Goal: Information Seeking & Learning: Learn about a topic

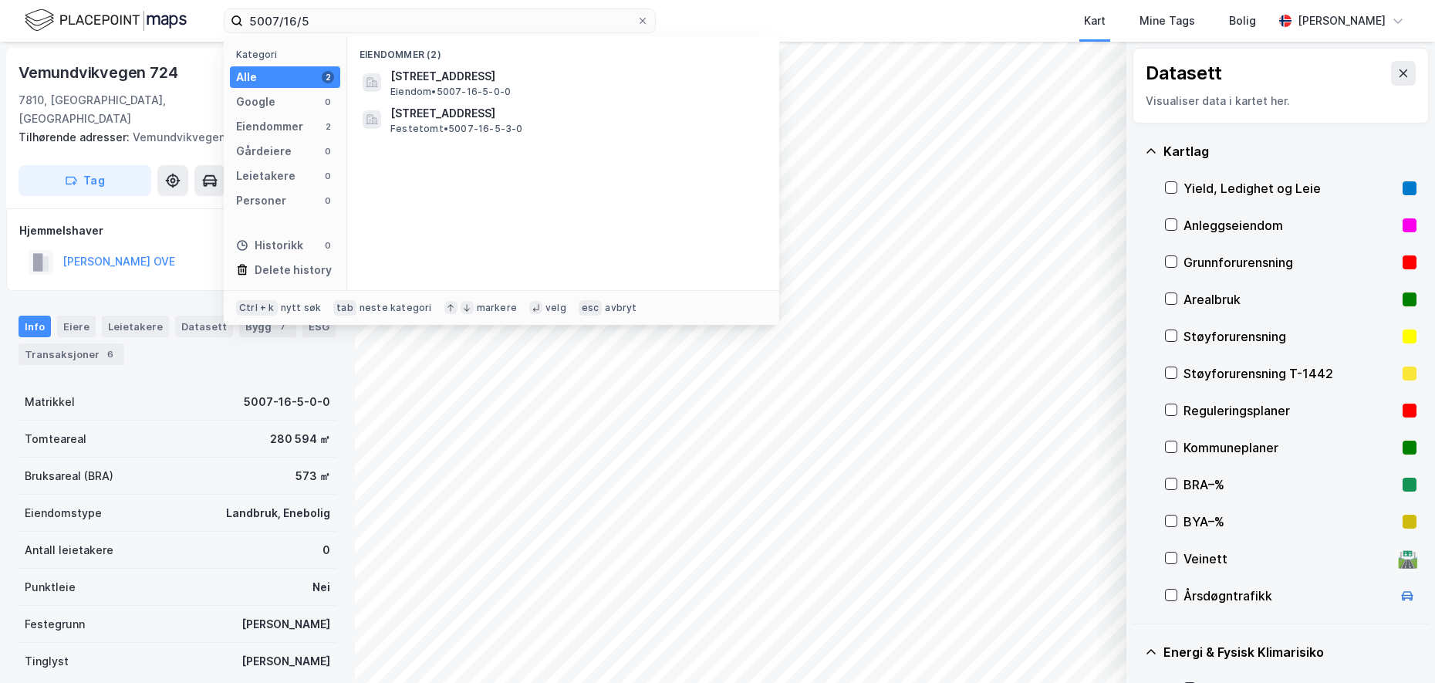
click at [180, 5] on div "5007/16/5 Kategori Alle 2 Google 0 Eiendommer 2 Gårdeiere 0 Leietakere 0 Person…" at bounding box center [717, 21] width 1435 height 42
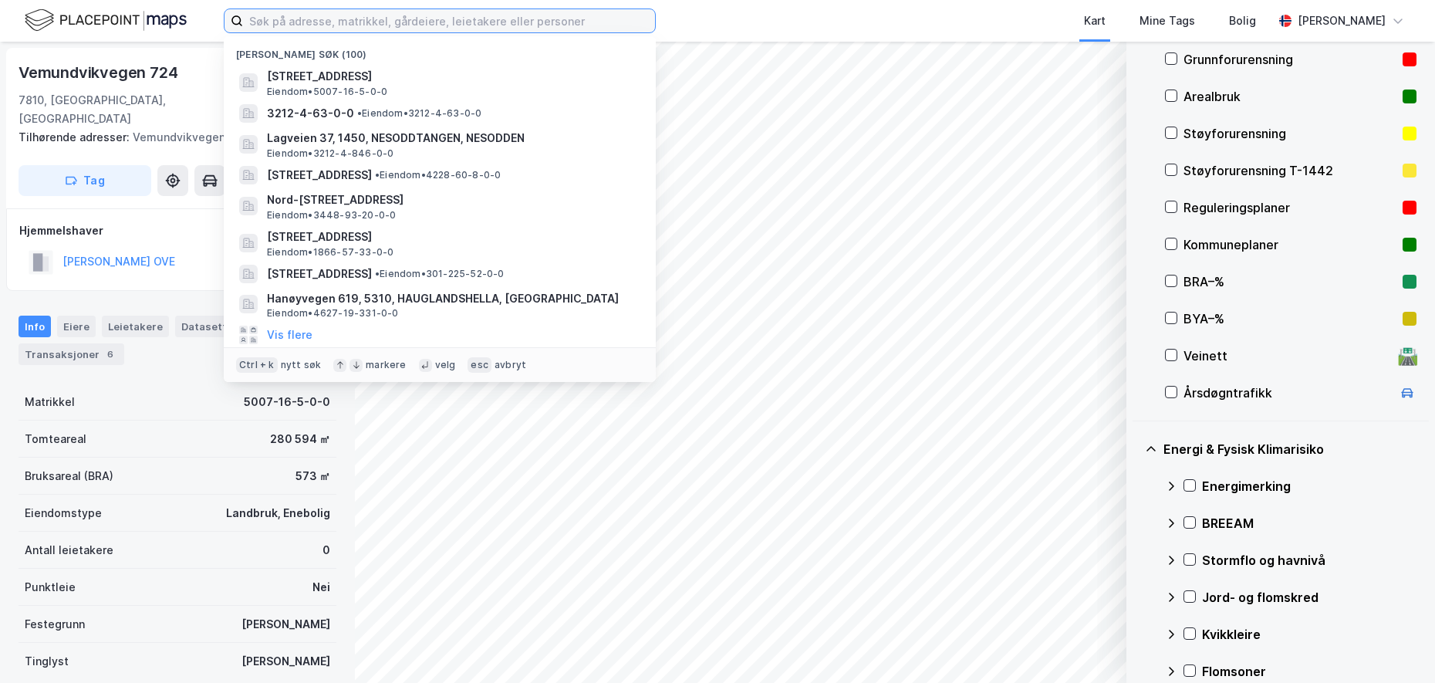
click at [278, 16] on input at bounding box center [449, 20] width 412 height 23
paste input "3205/58/221"
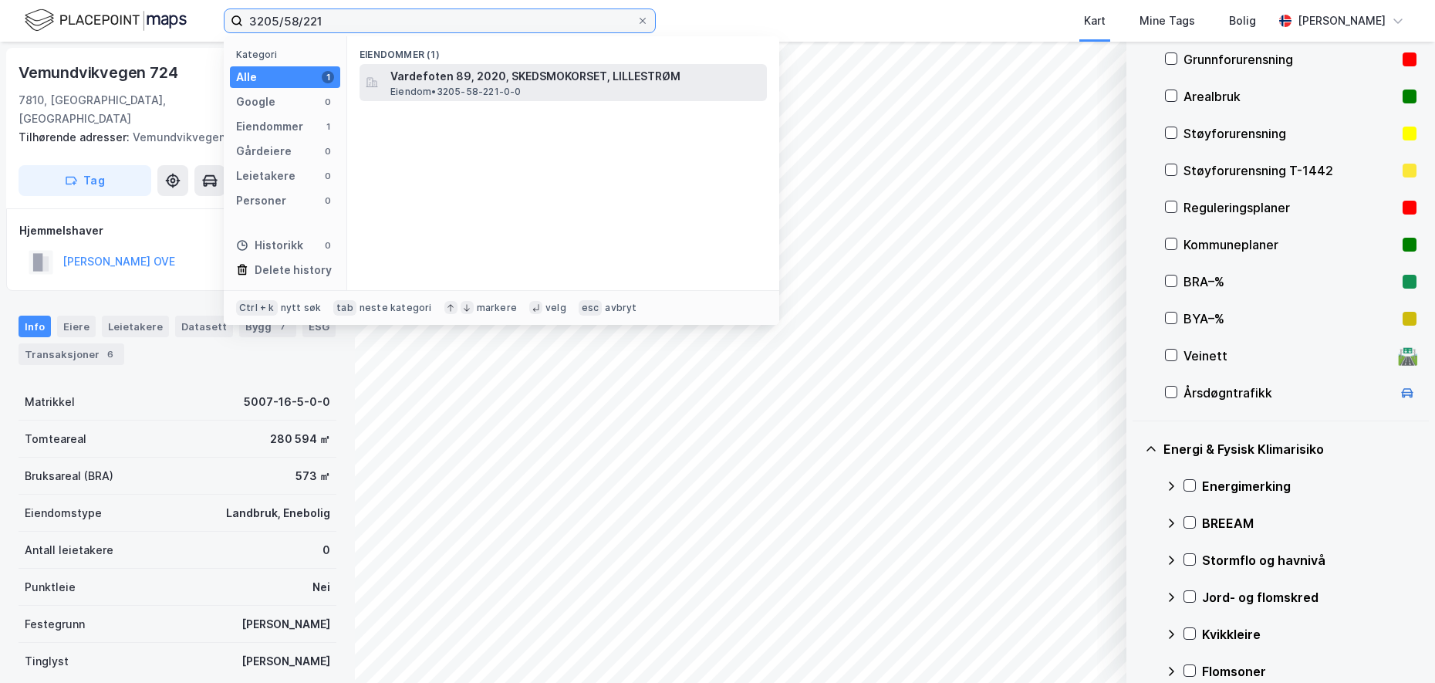
type input "3205/58/221"
click at [535, 81] on span "Vardefoten 89, 2020, SKEDSMOKORSET, LILLESTRØM" at bounding box center [575, 76] width 370 height 19
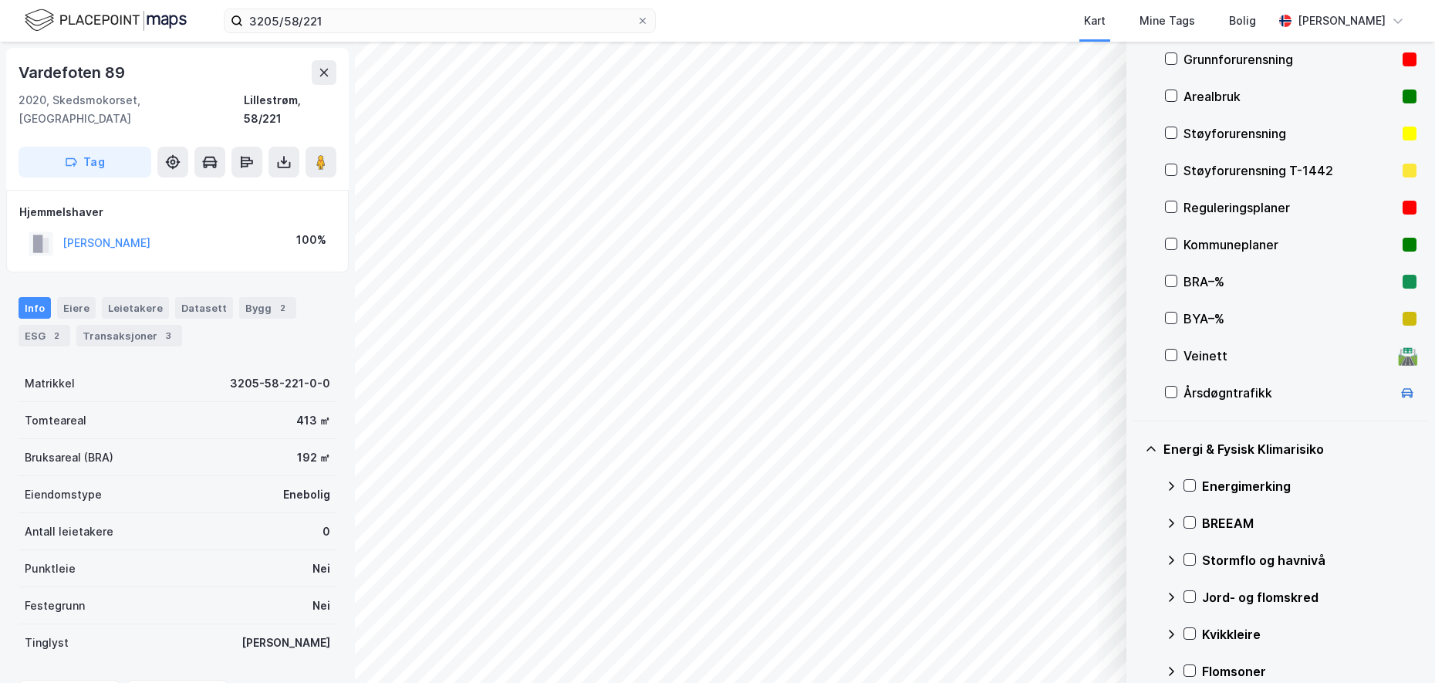
click at [1245, 60] on div "Grunnforurensning" at bounding box center [1289, 59] width 213 height 19
click at [1188, 481] on icon at bounding box center [1189, 485] width 11 height 11
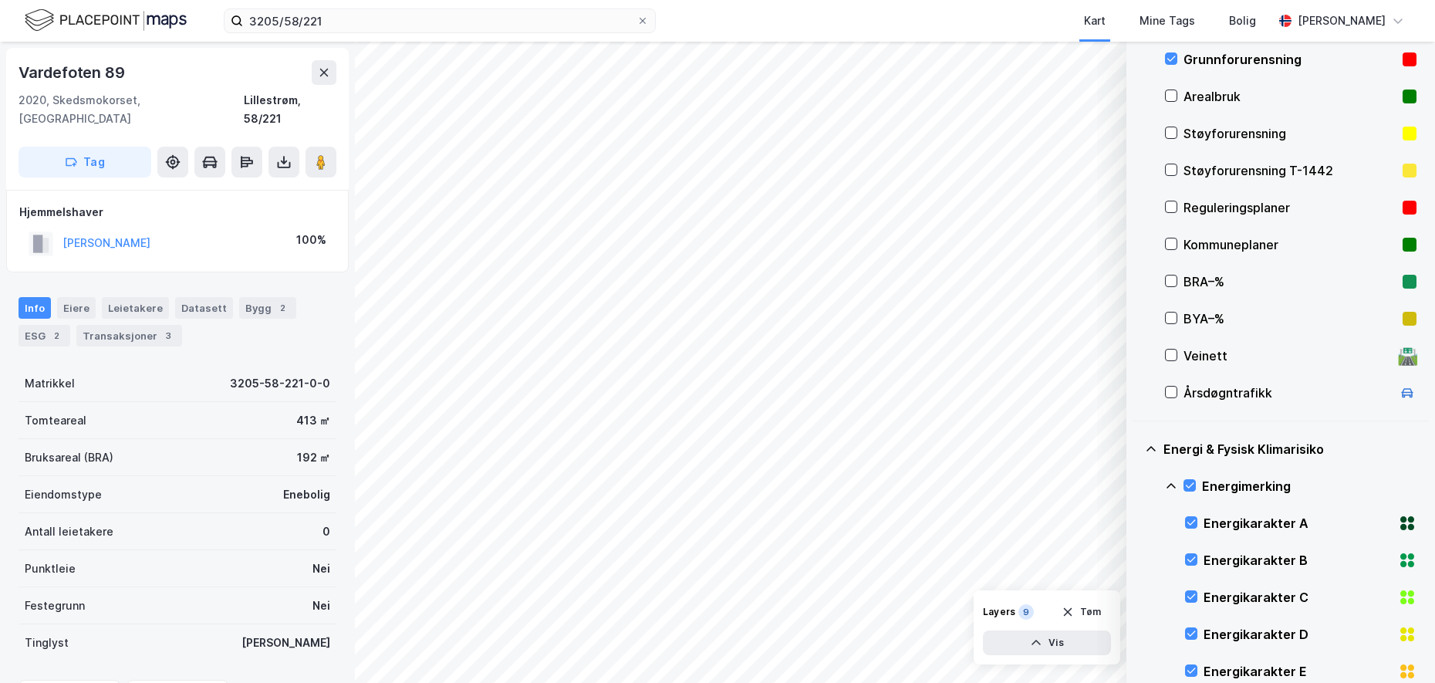
click at [1173, 484] on icon at bounding box center [1171, 486] width 12 height 12
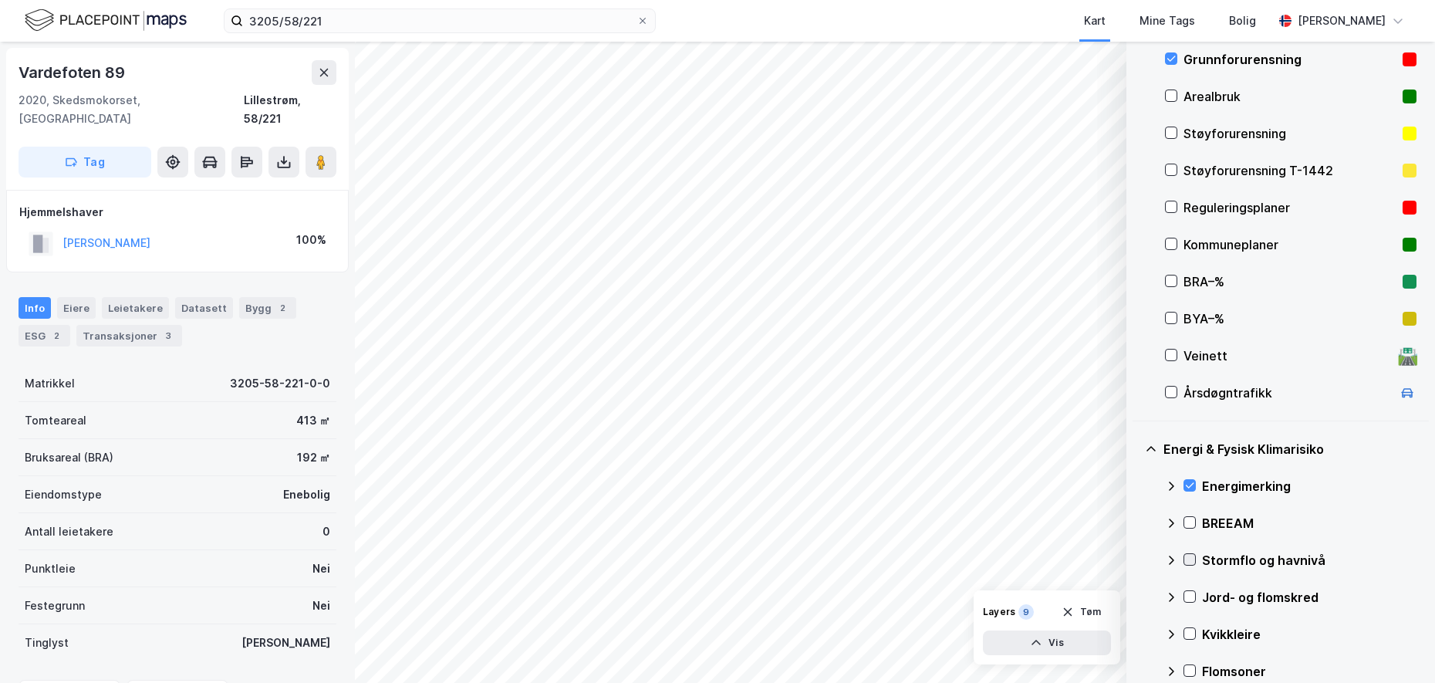
click at [1186, 560] on icon at bounding box center [1189, 559] width 11 height 11
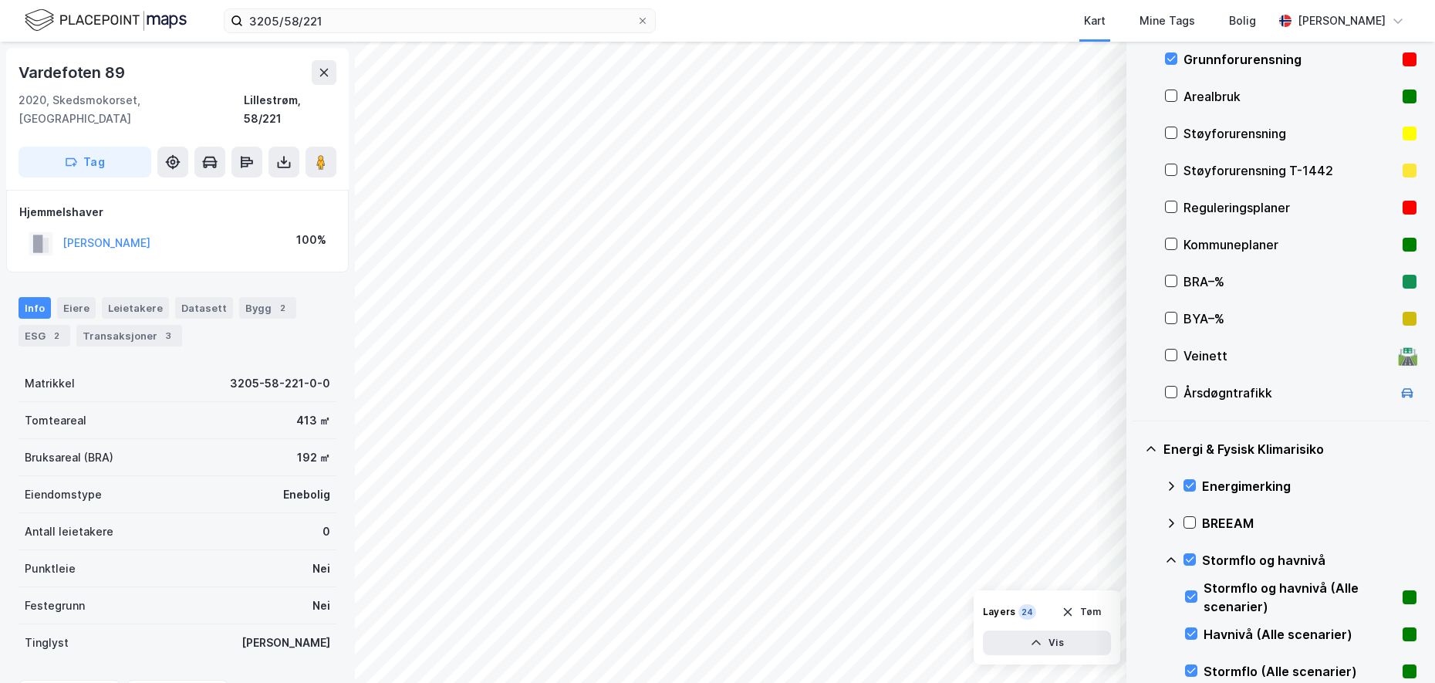
click at [1173, 559] on icon at bounding box center [1170, 559] width 9 height 5
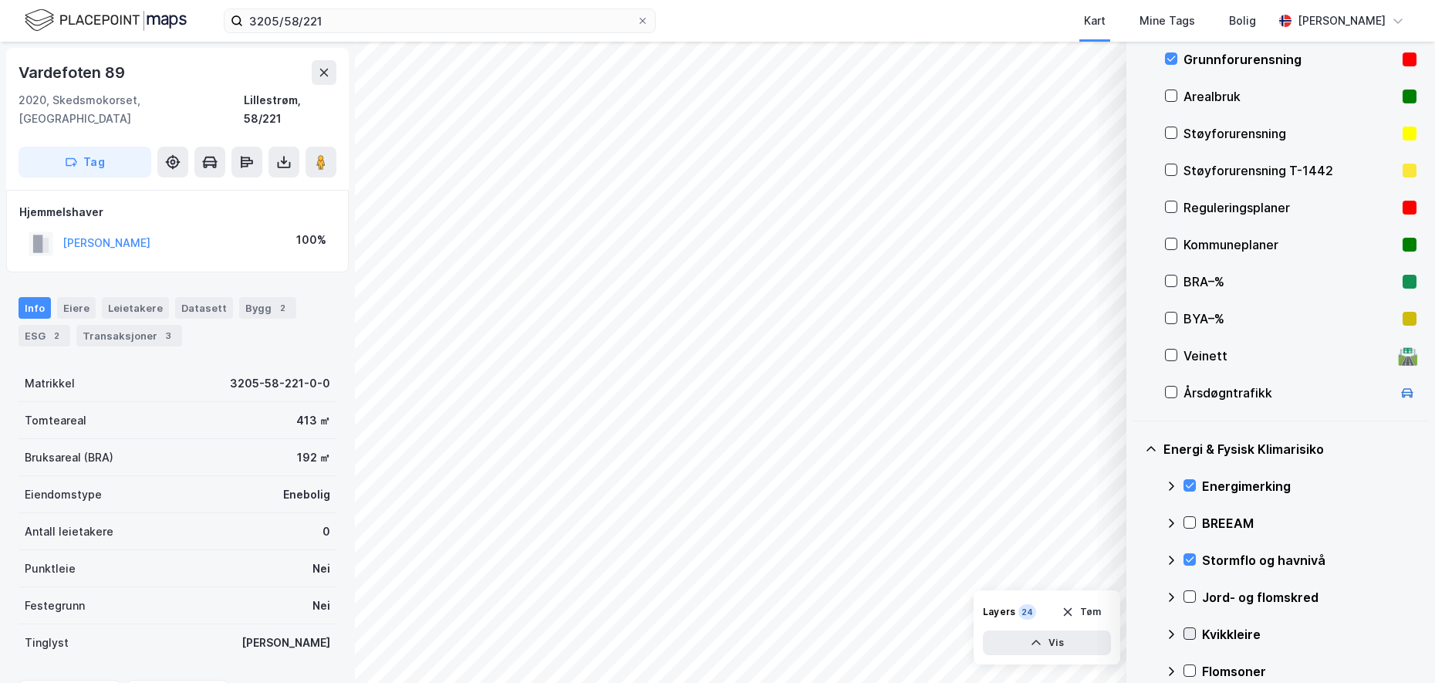
click at [1190, 632] on icon at bounding box center [1189, 633] width 11 height 11
click at [1169, 631] on icon at bounding box center [1171, 634] width 12 height 12
click at [1171, 598] on icon at bounding box center [1171, 597] width 12 height 12
click at [1171, 593] on icon at bounding box center [1171, 597] width 12 height 12
click at [1191, 593] on icon at bounding box center [1189, 596] width 11 height 11
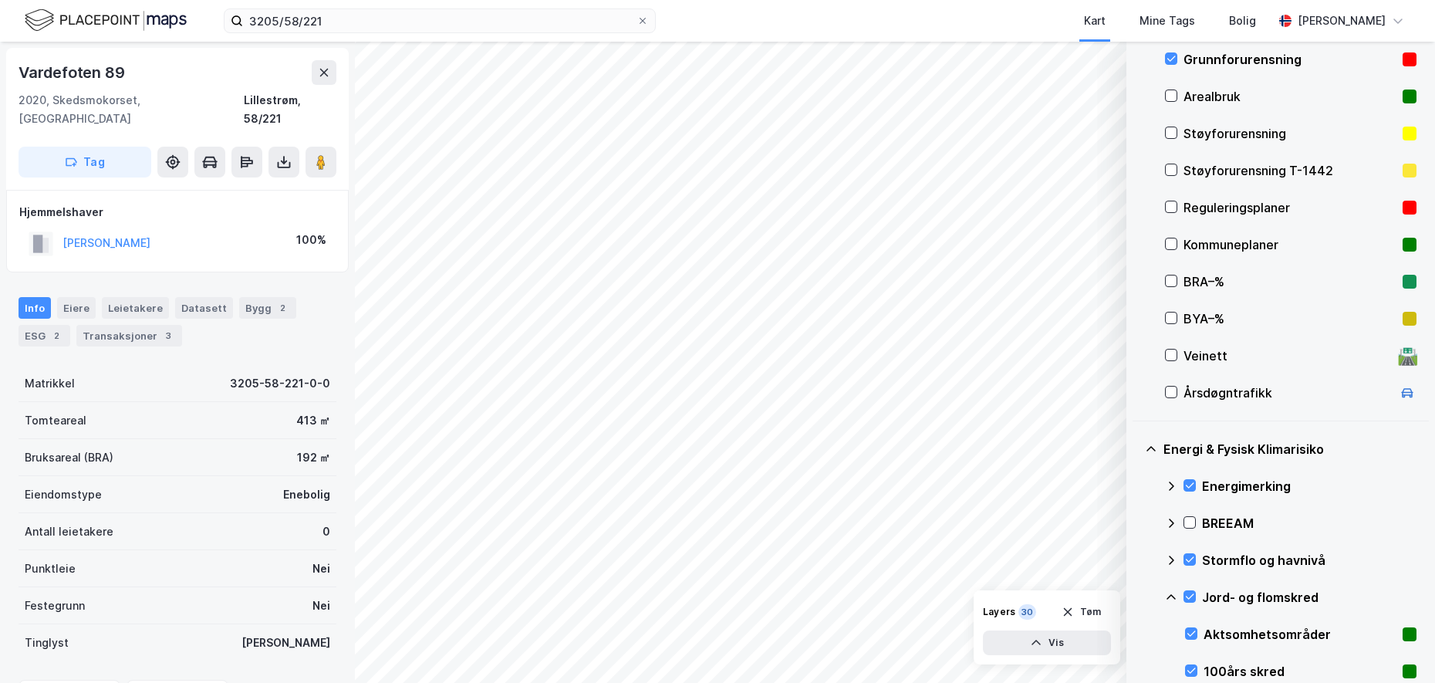
click at [1172, 594] on icon at bounding box center [1171, 597] width 12 height 12
click at [1186, 671] on icon at bounding box center [1190, 670] width 8 height 5
click at [1168, 667] on icon at bounding box center [1171, 671] width 12 height 12
